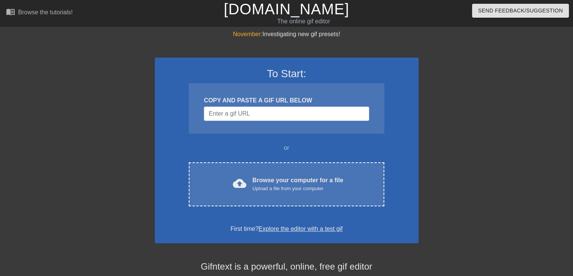
click at [271, 178] on div "Browse your computer for a file Upload a file from your computer" at bounding box center [297, 184] width 91 height 17
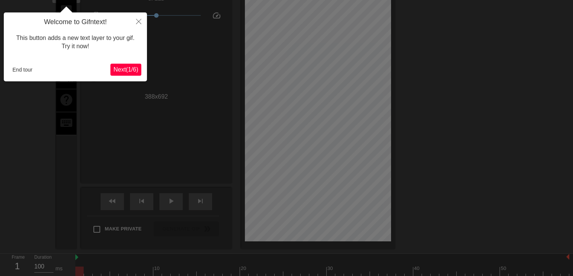
scroll to position [18, 0]
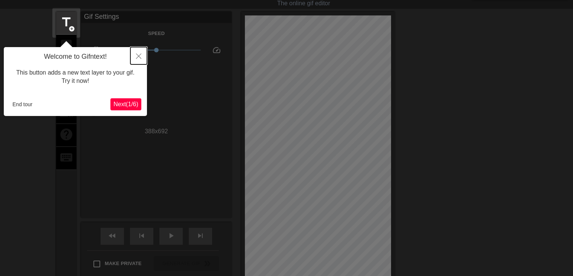
click at [140, 58] on icon "Close" at bounding box center [138, 55] width 5 height 5
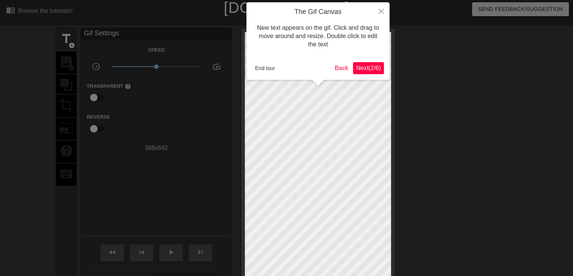
scroll to position [0, 0]
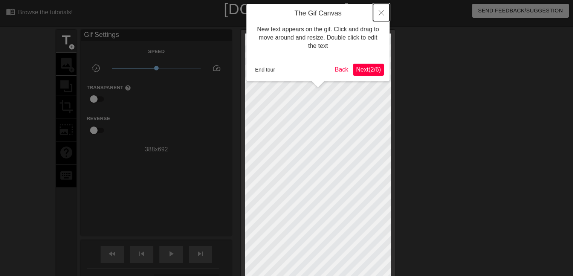
click at [383, 10] on button "Close" at bounding box center [381, 12] width 17 height 17
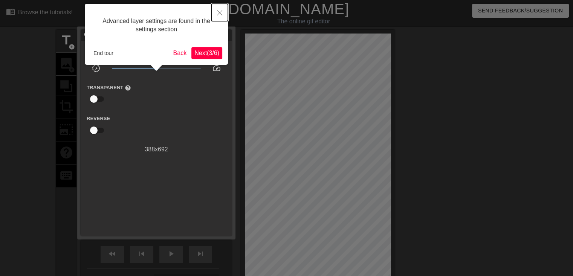
click at [222, 12] on button "Close" at bounding box center [219, 12] width 17 height 17
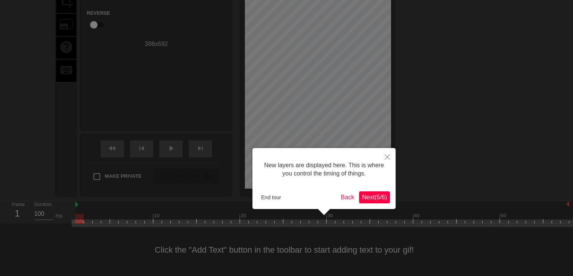
scroll to position [6, 0]
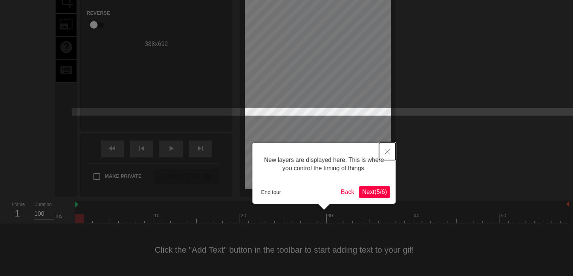
click at [390, 151] on button "Close" at bounding box center [387, 151] width 17 height 17
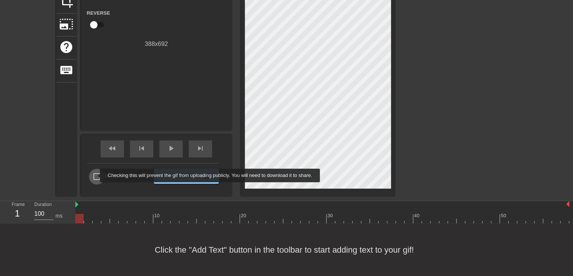
click at [95, 175] on input "Make Private" at bounding box center [97, 177] width 16 height 16
checkbox input "true"
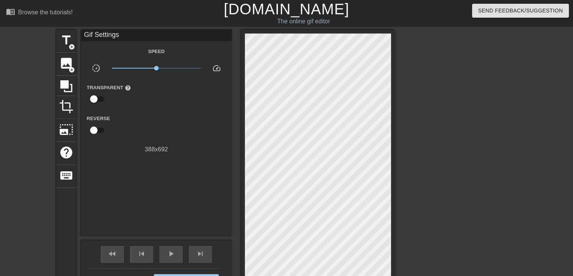
scroll to position [0, 0]
click at [66, 40] on span "title" at bounding box center [66, 40] width 14 height 14
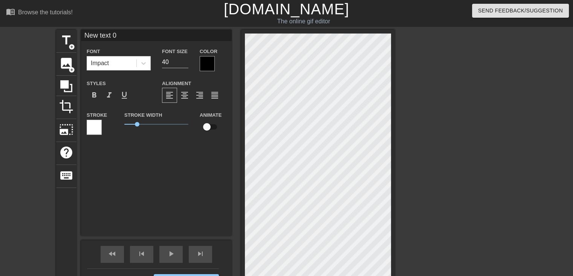
scroll to position [1, 1]
drag, startPoint x: 125, startPoint y: 37, endPoint x: 73, endPoint y: 30, distance: 52.4
click at [73, 30] on div "title add_circle image add_circle crop photo_size_select_large help keyboard Ne…" at bounding box center [225, 166] width 338 height 272
type input "Д"
type input "Сладких снов..."
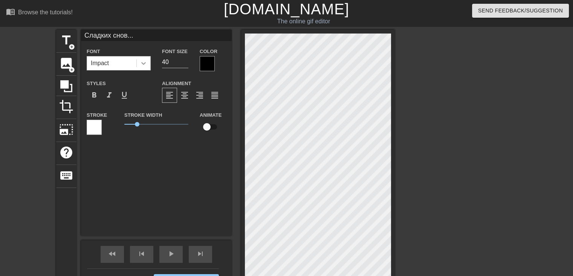
click at [144, 64] on icon at bounding box center [143, 63] width 5 height 3
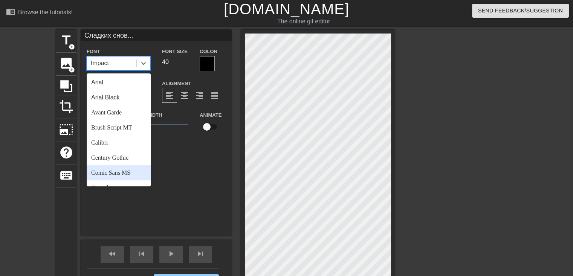
click at [106, 174] on div "Comic Sans MS" at bounding box center [119, 172] width 64 height 15
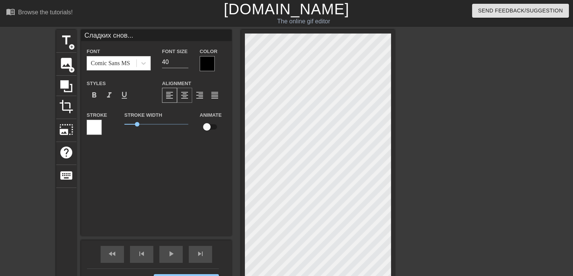
click at [187, 96] on span "format_align_center" at bounding box center [184, 95] width 9 height 9
click at [203, 61] on div at bounding box center [207, 63] width 15 height 15
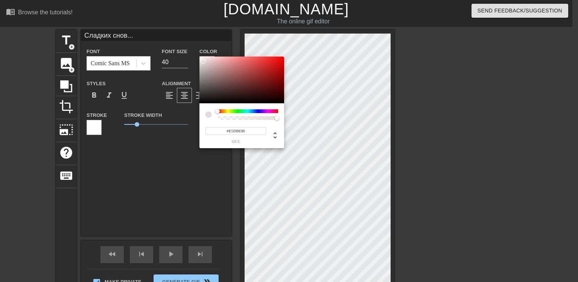
click at [203, 61] on div at bounding box center [242, 79] width 85 height 47
click at [205, 71] on div at bounding box center [242, 79] width 85 height 47
type input "#DBD4D4"
click at [202, 63] on div at bounding box center [242, 79] width 85 height 47
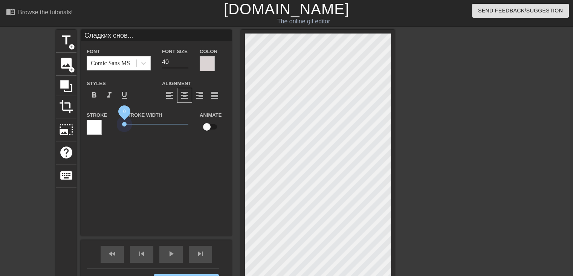
drag, startPoint x: 138, startPoint y: 125, endPoint x: 119, endPoint y: 129, distance: 18.9
click at [119, 129] on div "Stroke Width 0" at bounding box center [156, 125] width 75 height 31
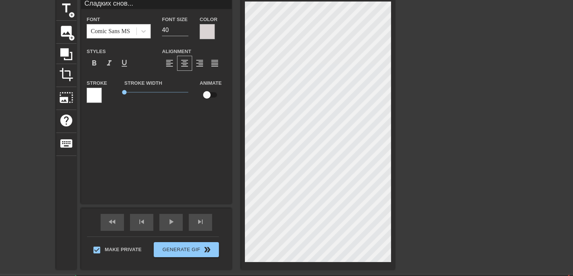
scroll to position [72, 0]
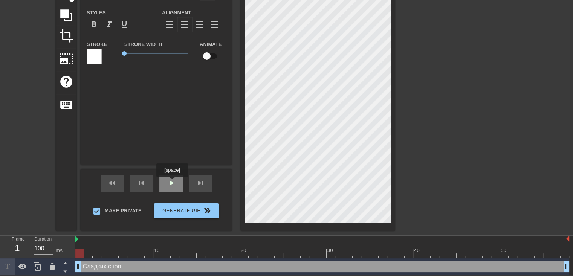
click at [172, 182] on span "play_arrow" at bounding box center [170, 182] width 9 height 9
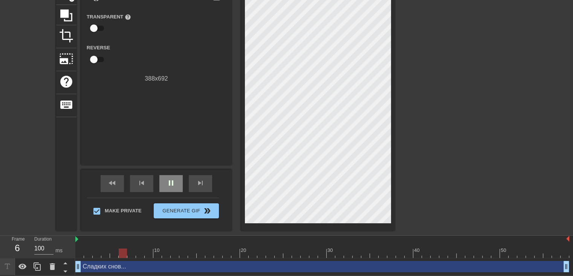
scroll to position [0, 0]
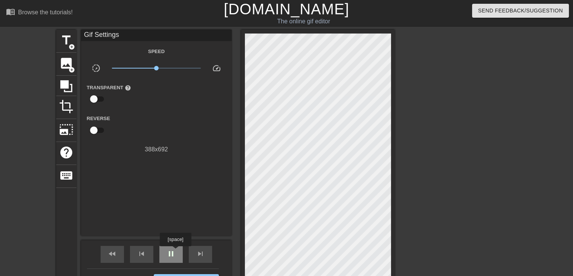
click at [174, 251] on span "pause" at bounding box center [170, 253] width 9 height 9
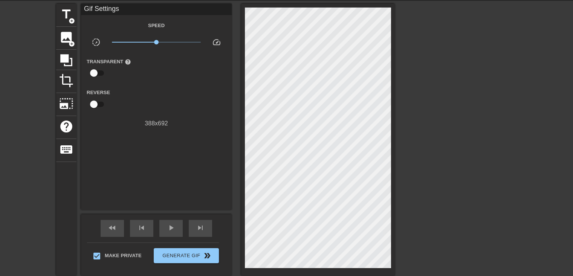
scroll to position [38, 0]
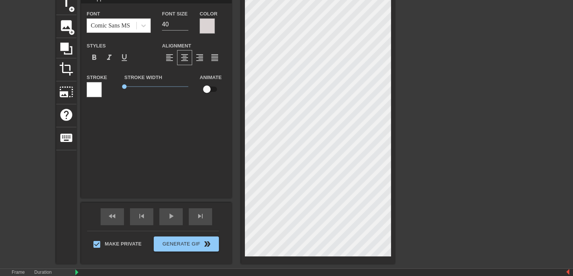
click at [208, 27] on div at bounding box center [207, 25] width 15 height 15
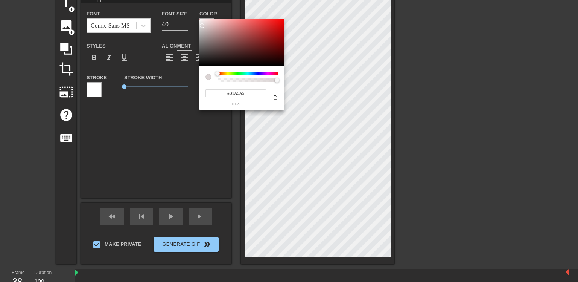
click at [206, 33] on div at bounding box center [242, 42] width 85 height 47
click at [206, 62] on div at bounding box center [242, 42] width 85 height 47
click at [205, 51] on div at bounding box center [242, 42] width 85 height 47
click at [203, 44] on div at bounding box center [242, 42] width 85 height 47
type input "#5F5E5E"
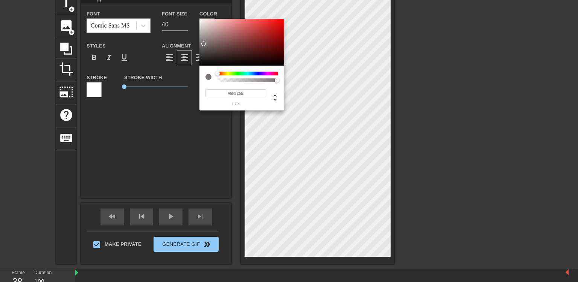
click at [201, 48] on div at bounding box center [242, 42] width 85 height 47
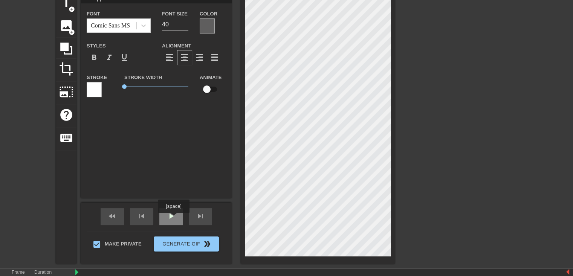
click at [173, 218] on span "play_arrow" at bounding box center [170, 216] width 9 height 9
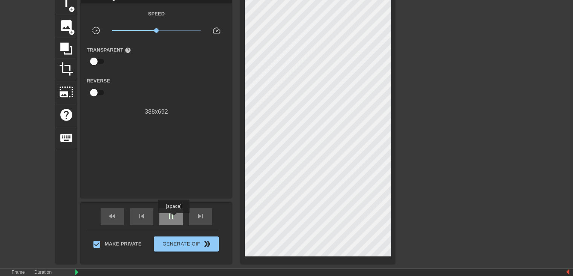
click at [173, 219] on span "pause" at bounding box center [170, 216] width 9 height 9
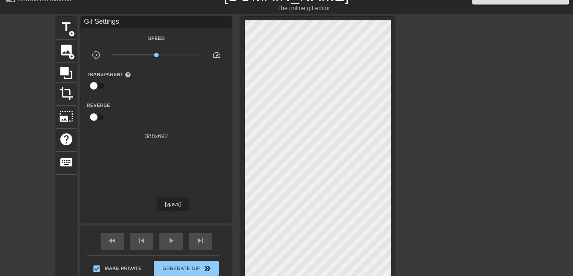
scroll to position [0, 0]
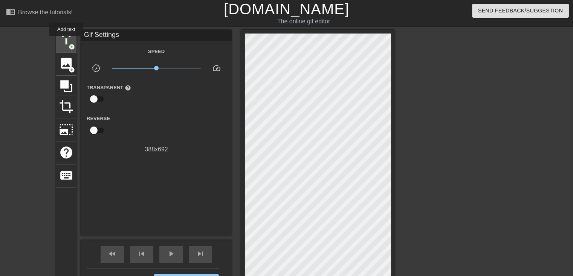
click at [66, 41] on span "title" at bounding box center [66, 40] width 14 height 14
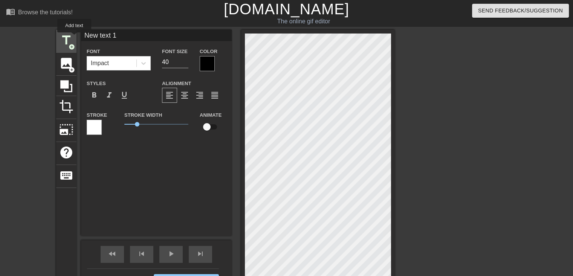
drag, startPoint x: 120, startPoint y: 35, endPoint x: 74, endPoint y: 38, distance: 46.4
click at [74, 38] on div "title add_circle image add_circle crop photo_size_select_large help keyboard Ne…" at bounding box center [225, 166] width 338 height 272
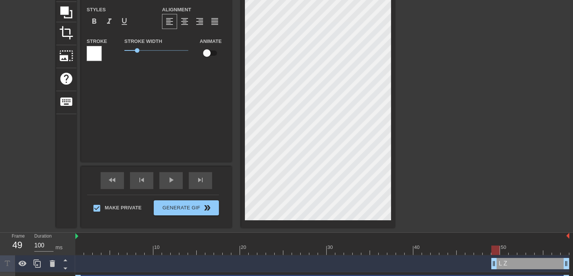
scroll to position [75, 0]
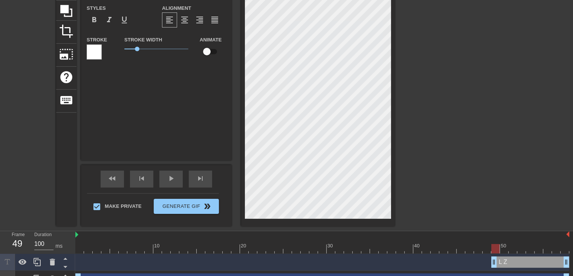
type input "L Z"
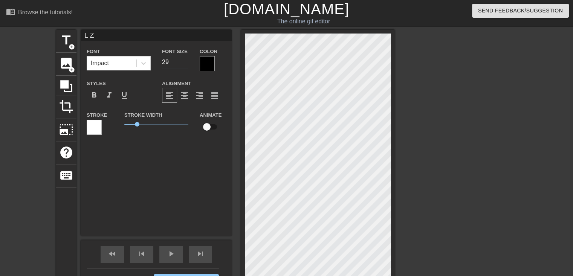
type input "29"
click at [185, 62] on input "29" at bounding box center [175, 62] width 26 height 12
click at [141, 65] on icon at bounding box center [144, 63] width 8 height 8
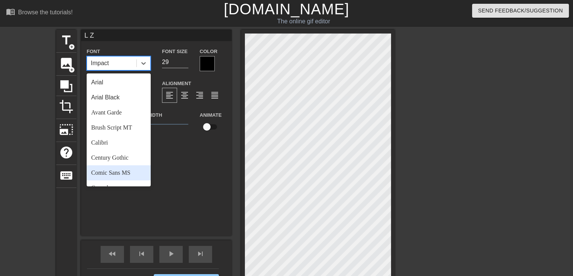
click at [102, 172] on div "Comic Sans MS" at bounding box center [119, 172] width 64 height 15
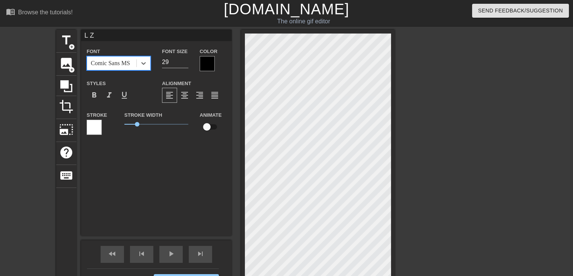
click at [206, 66] on div at bounding box center [207, 63] width 15 height 15
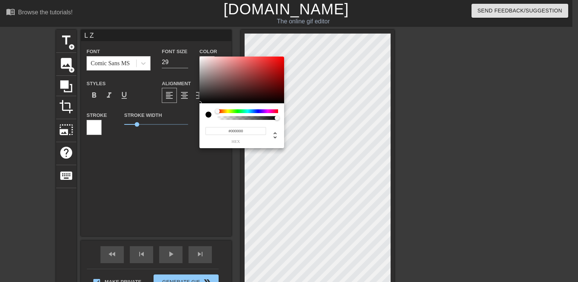
type input "#636060"
click at [202, 85] on div at bounding box center [242, 79] width 85 height 47
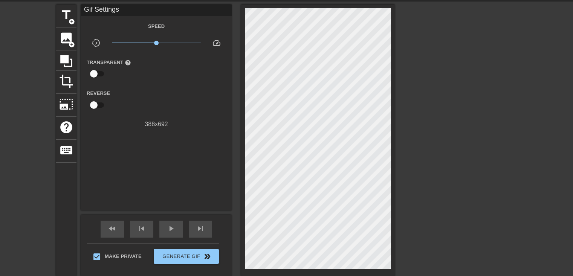
scroll to position [38, 0]
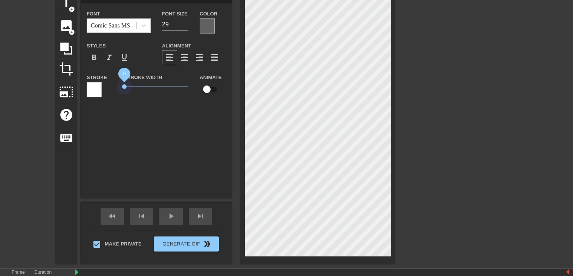
drag, startPoint x: 138, startPoint y: 90, endPoint x: 118, endPoint y: 92, distance: 19.7
click at [119, 92] on div "Stroke Width 0" at bounding box center [156, 88] width 75 height 31
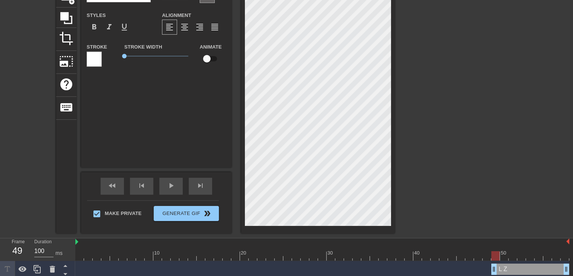
scroll to position [14, 0]
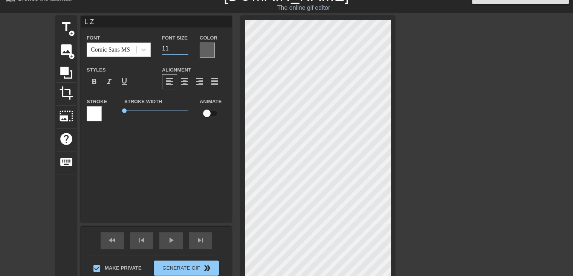
click at [186, 51] on input "11" at bounding box center [175, 49] width 26 height 12
type input "23"
click at [184, 46] on input "23" at bounding box center [175, 49] width 26 height 12
click at [204, 50] on div at bounding box center [207, 50] width 15 height 15
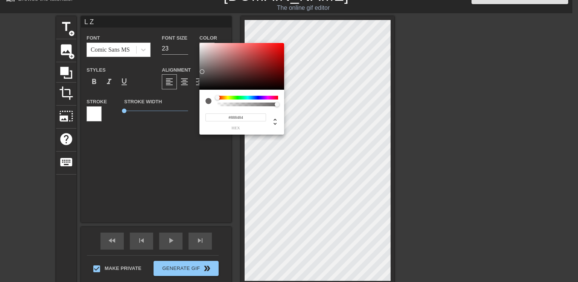
click at [202, 65] on div at bounding box center [242, 66] width 85 height 47
click at [201, 68] on div at bounding box center [242, 66] width 85 height 47
type input "#5F5B5B"
click at [203, 72] on div at bounding box center [242, 66] width 85 height 47
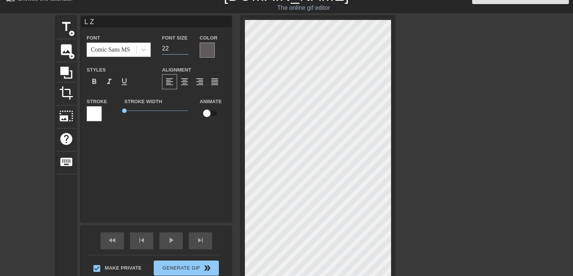
type input "22"
click at [183, 51] on input "22" at bounding box center [175, 49] width 26 height 12
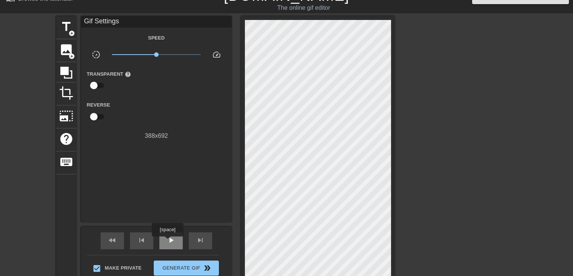
click at [168, 242] on span "play_arrow" at bounding box center [170, 240] width 9 height 9
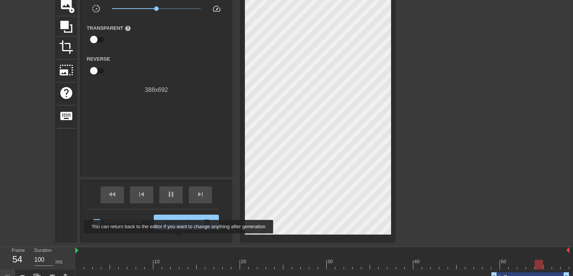
scroll to position [89, 0]
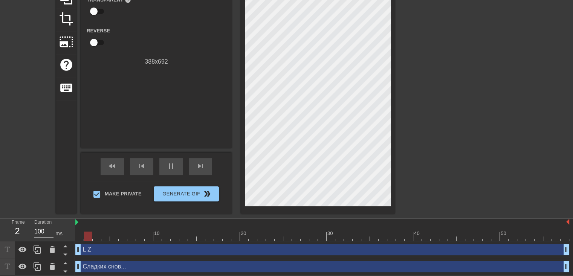
drag, startPoint x: 491, startPoint y: 251, endPoint x: 70, endPoint y: 223, distance: 421.8
click at [70, 223] on div "Frame 2 Duration 100 ms 10 20 30 40 50 L Z drag_handle drag_handle Сладких снов…" at bounding box center [286, 247] width 573 height 56
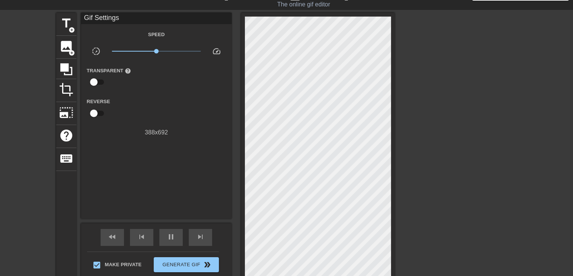
scroll to position [14, 0]
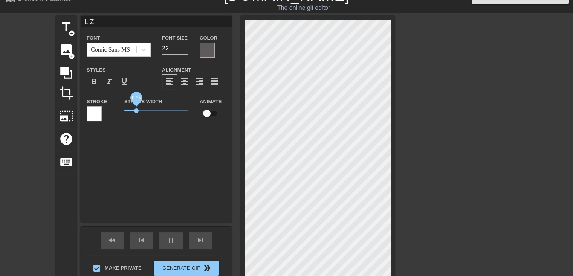
drag, startPoint x: 124, startPoint y: 113, endPoint x: 136, endPoint y: 114, distance: 12.1
click at [136, 113] on span "0.95" at bounding box center [136, 110] width 5 height 5
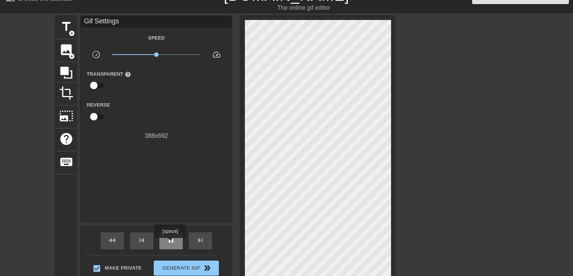
click at [170, 243] on span "pause" at bounding box center [170, 240] width 9 height 9
click at [170, 243] on span "play_arrow" at bounding box center [170, 240] width 9 height 9
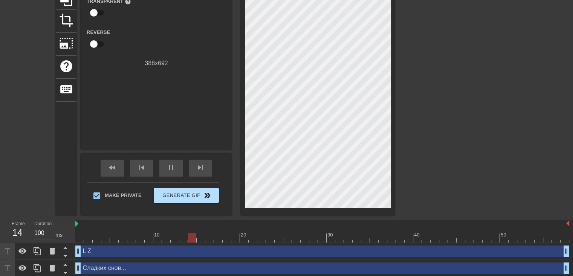
scroll to position [89, 0]
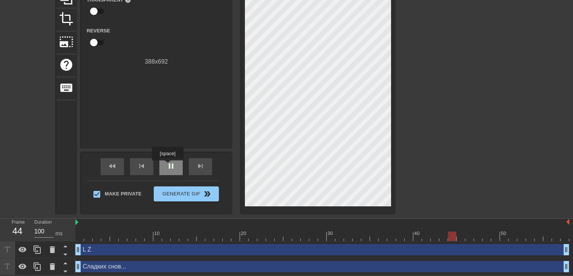
click at [167, 166] on span "pause" at bounding box center [170, 165] width 9 height 9
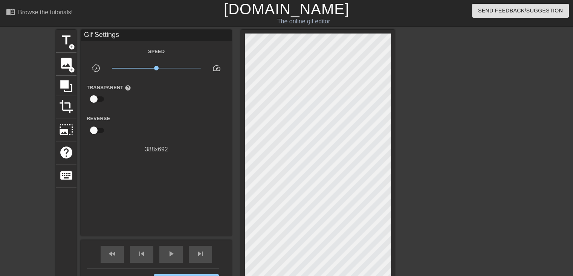
scroll to position [38, 0]
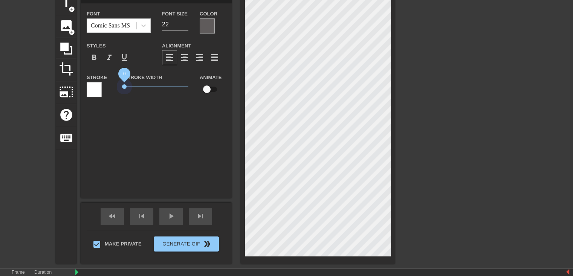
drag, startPoint x: 135, startPoint y: 87, endPoint x: 113, endPoint y: 88, distance: 21.8
click at [113, 88] on div "Stroke Stroke Width 0 Animate" at bounding box center [156, 88] width 151 height 31
click at [168, 215] on span "play_arrow" at bounding box center [170, 216] width 9 height 9
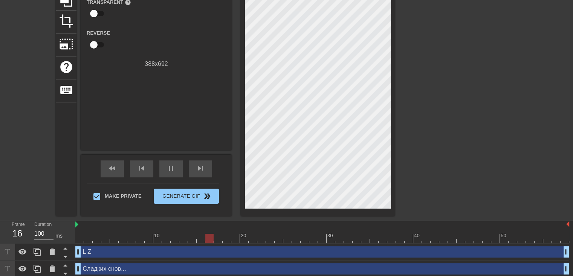
scroll to position [89, 0]
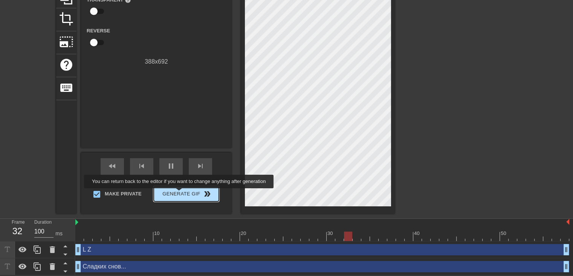
click at [176, 193] on span "Generate Gif double_arrow" at bounding box center [186, 193] width 59 height 9
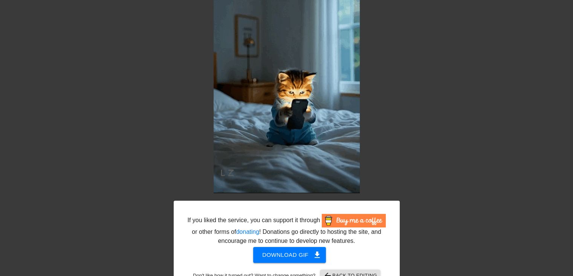
scroll to position [114, 0]
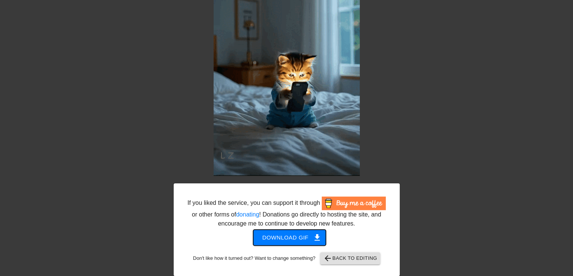
click at [314, 233] on span "get_app" at bounding box center [316, 237] width 9 height 9
